Goal: Check status: Check status

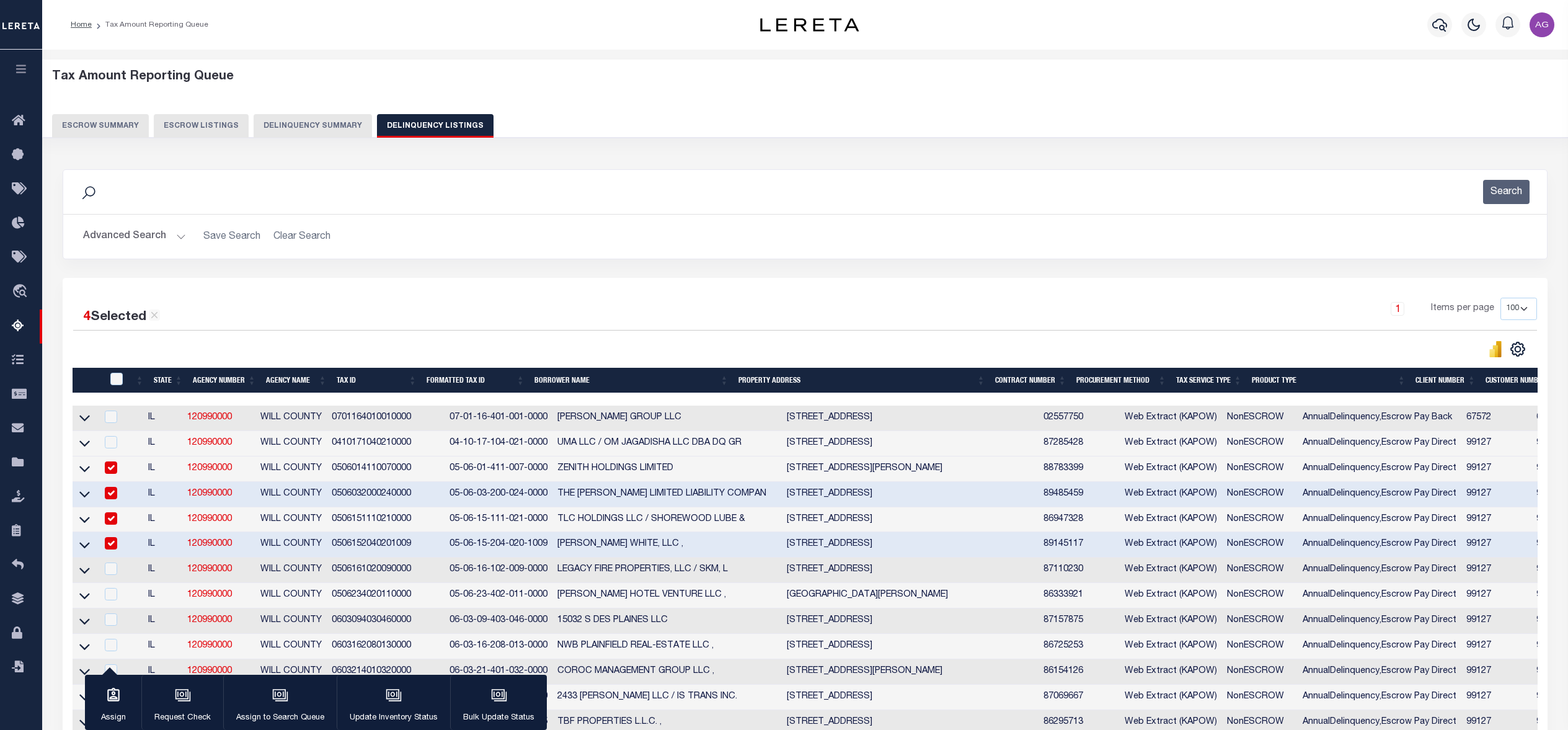
select select "100"
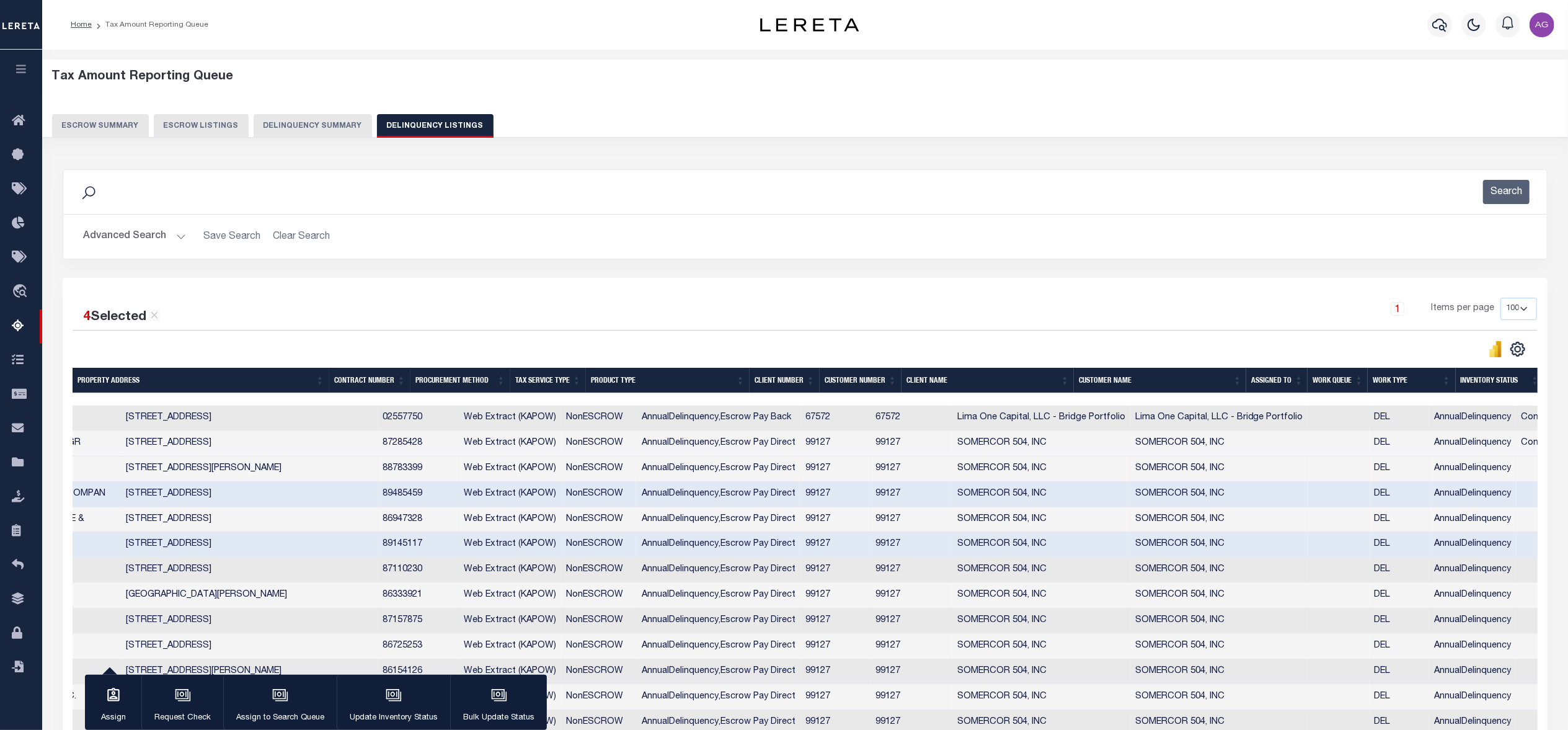
scroll to position [0, 661]
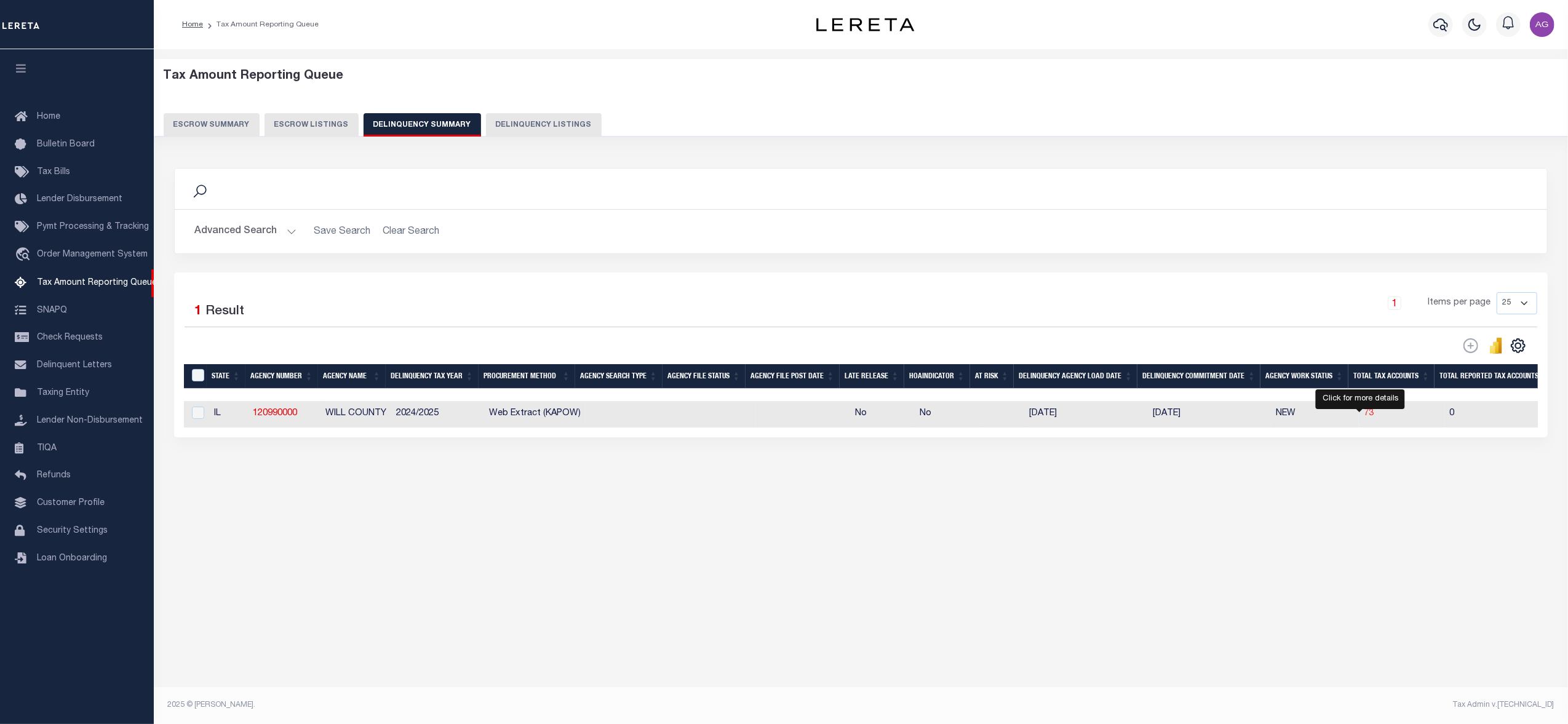
click at [1364, 415] on span "73" at bounding box center [1369, 413] width 10 height 8
select select "100"
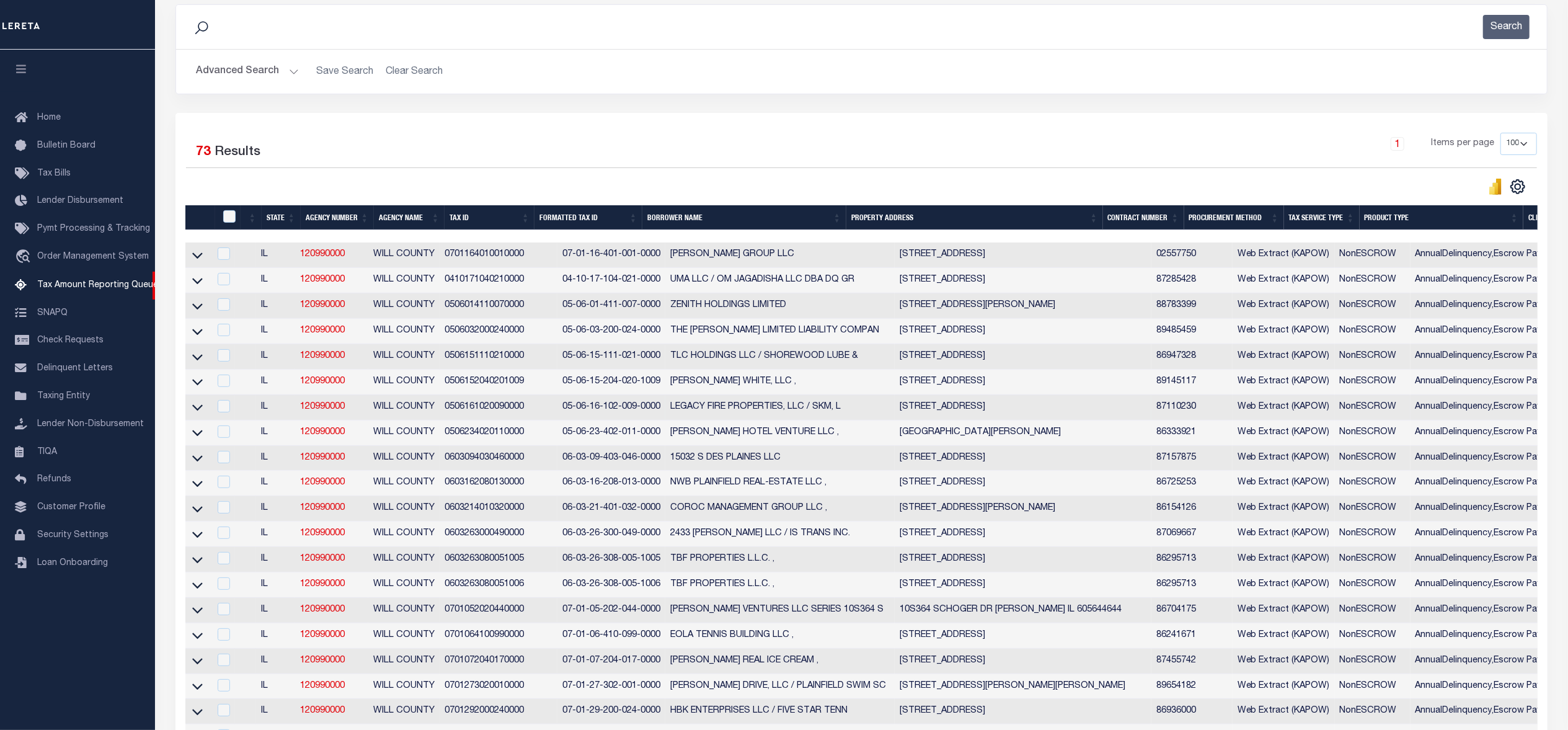
click at [507, 411] on td "0506161020090000" at bounding box center [498, 407] width 118 height 25
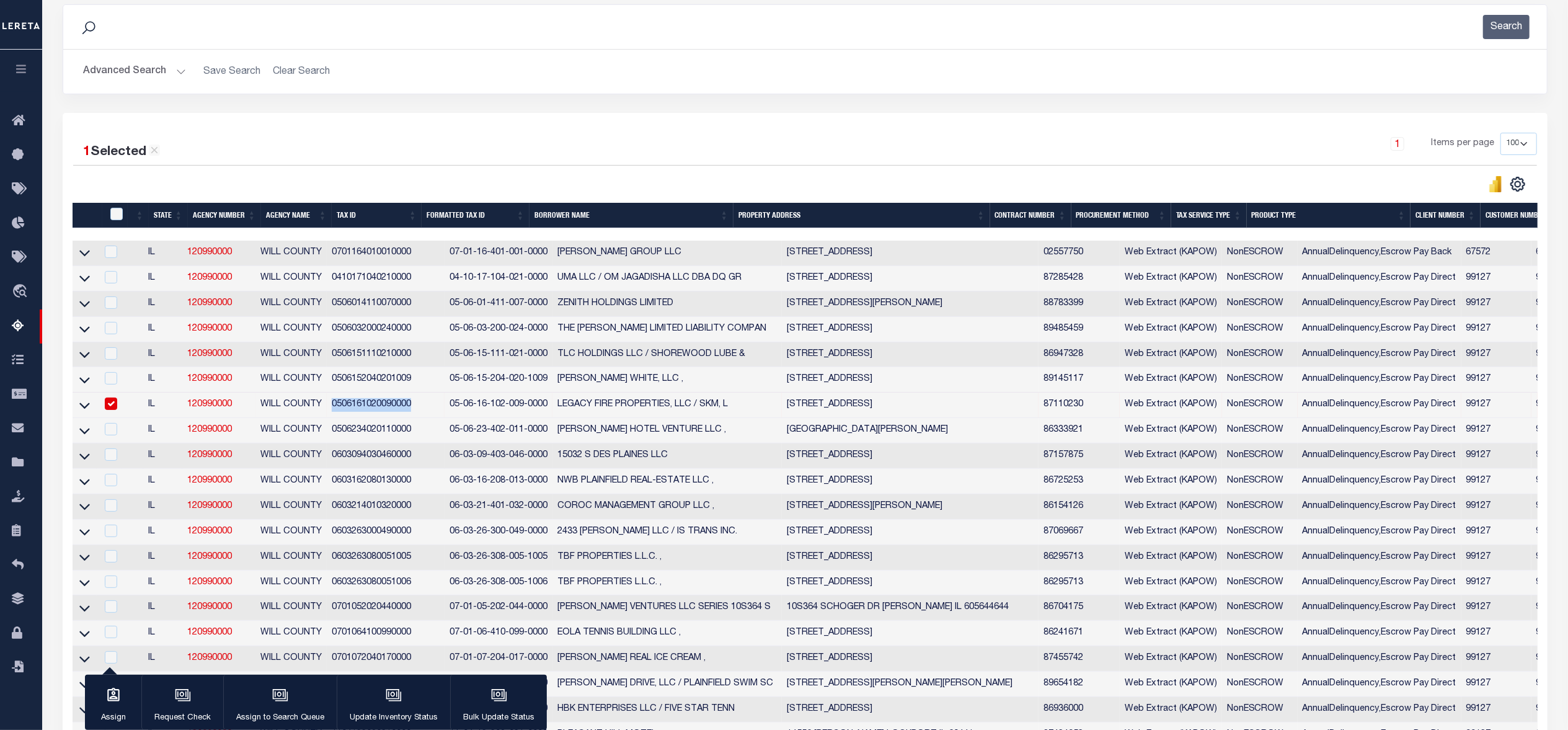
drag, startPoint x: 329, startPoint y: 415, endPoint x: 409, endPoint y: 419, distance: 80.1
click at [409, 418] on td "0506161020090000" at bounding box center [386, 405] width 118 height 25
checkbox input "false"
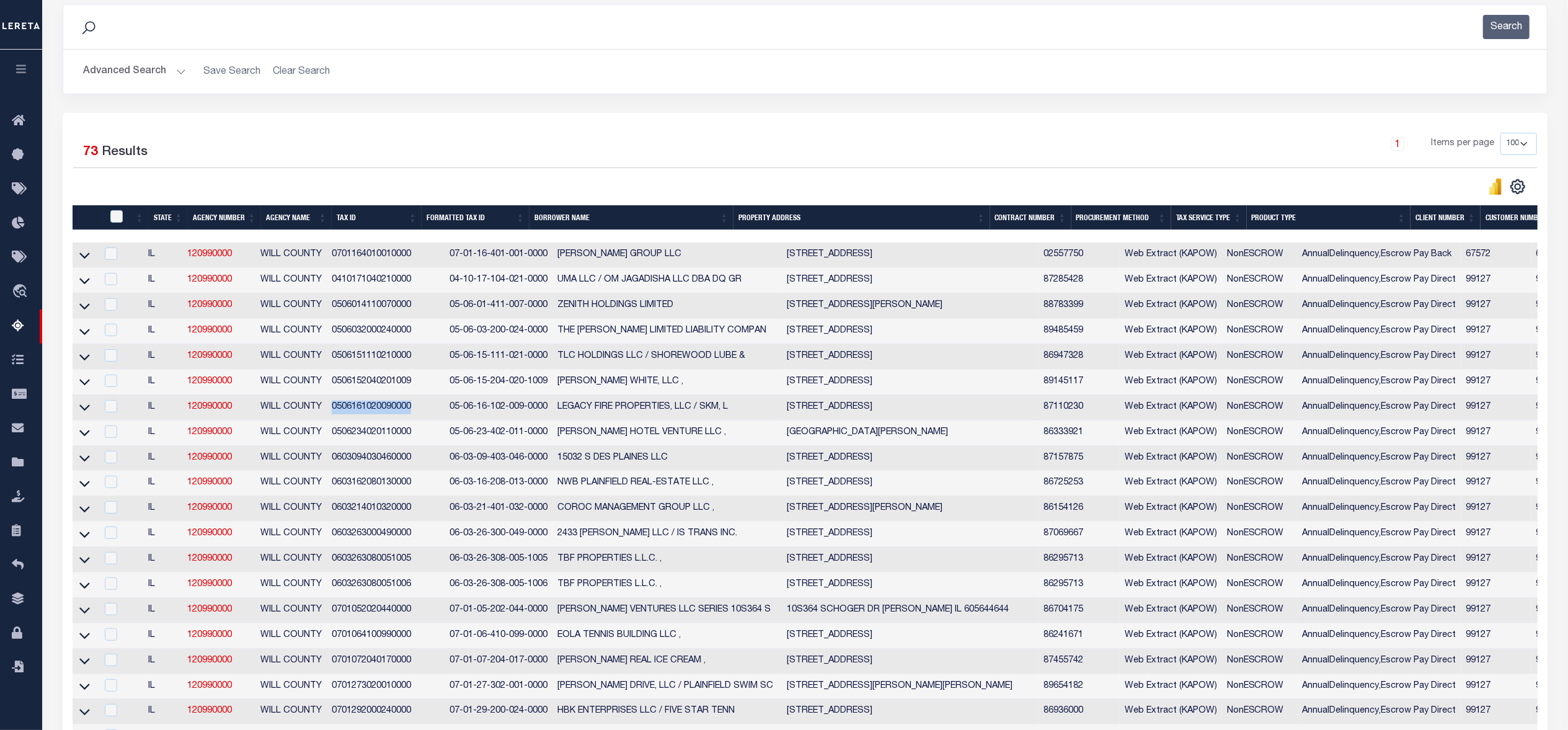
copy td "0506161020090000"
drag, startPoint x: 330, startPoint y: 440, endPoint x: 413, endPoint y: 444, distance: 83.1
click at [413, 444] on td "0506234020110000" at bounding box center [386, 433] width 118 height 25
checkbox input "true"
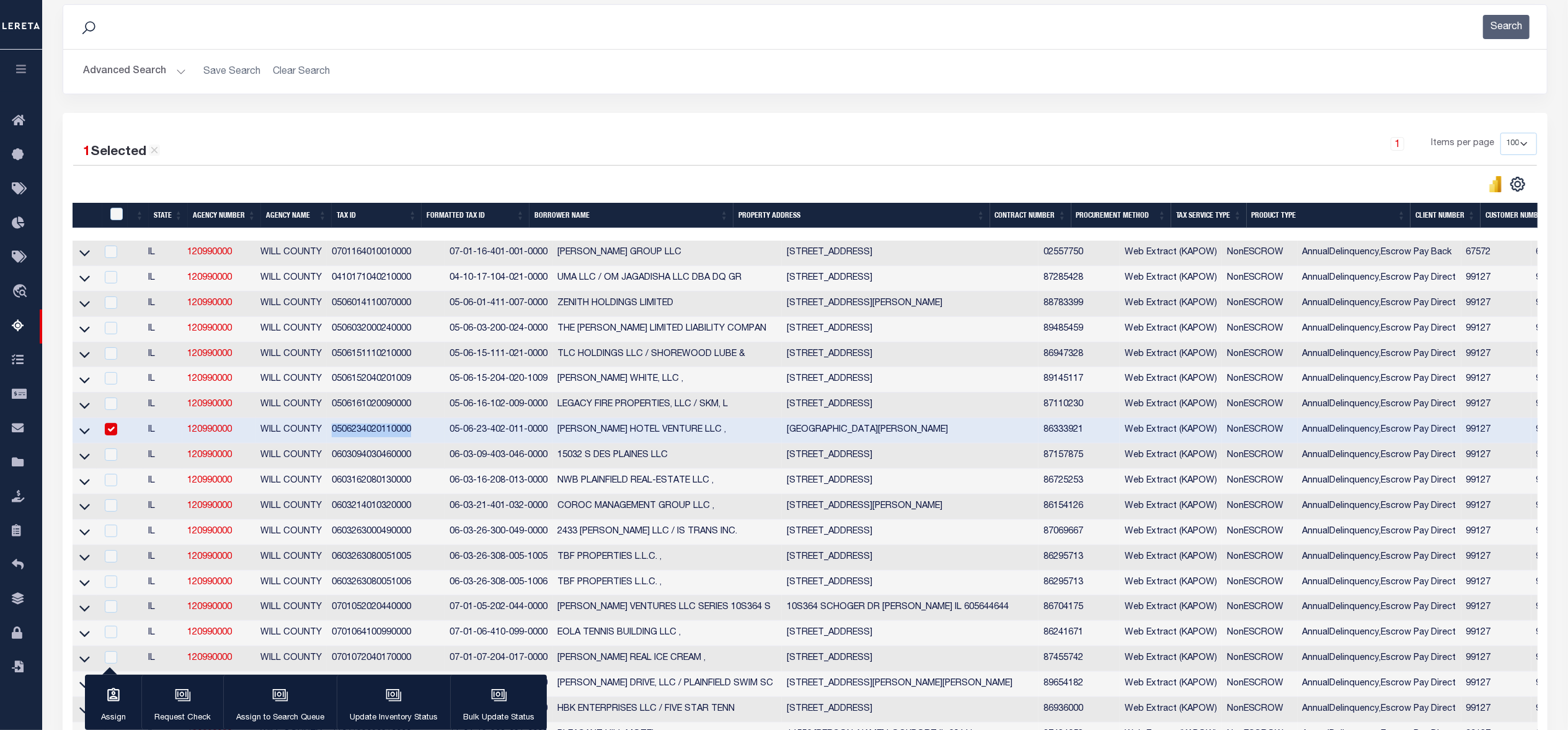
copy td "0506234020110000"
